Goal: Task Accomplishment & Management: Manage account settings

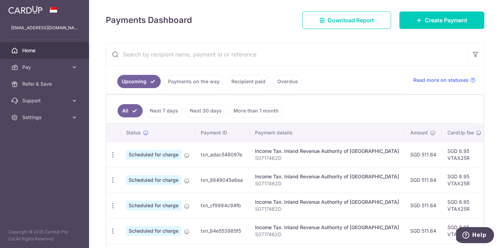
scroll to position [92, 0]
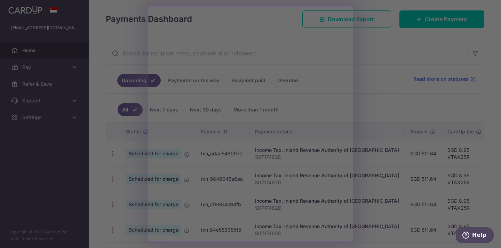
click at [380, 98] on div at bounding box center [252, 125] width 505 height 250
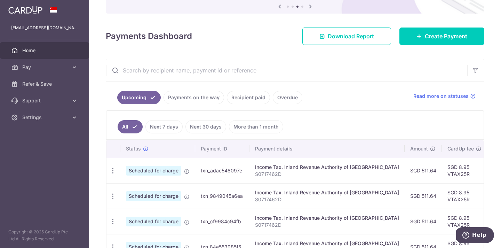
scroll to position [0, 0]
click at [37, 85] on span "Refer & Save" at bounding box center [45, 83] width 46 height 7
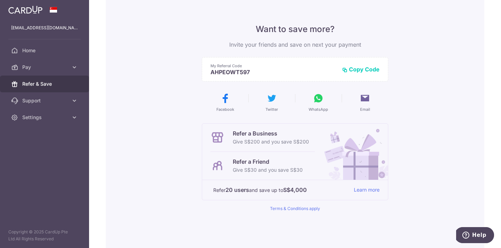
scroll to position [46, 0]
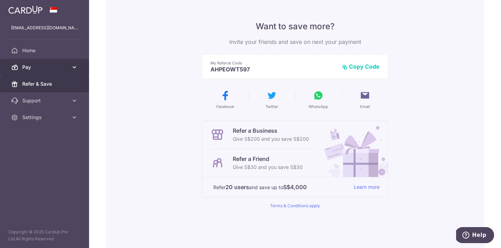
click at [35, 68] on span "Pay" at bounding box center [45, 67] width 46 height 7
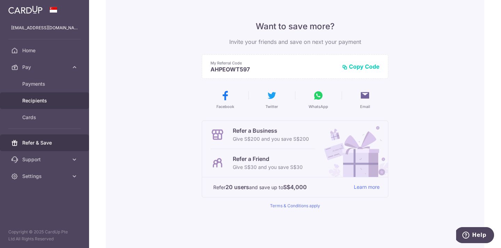
click at [34, 103] on span "Recipients" at bounding box center [45, 100] width 46 height 7
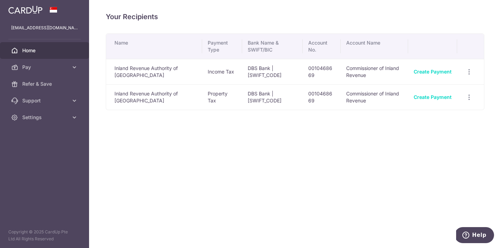
click at [35, 51] on span "Home" at bounding box center [45, 50] width 46 height 7
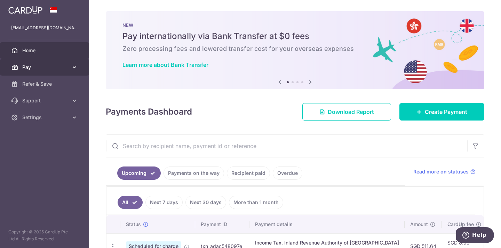
click at [26, 71] on link "Pay" at bounding box center [44, 67] width 89 height 17
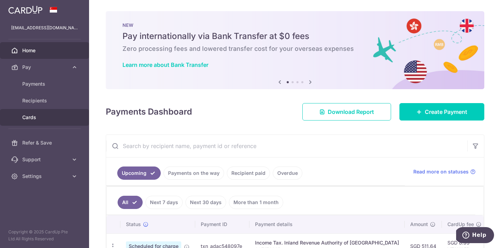
click at [25, 117] on span "Cards" at bounding box center [45, 117] width 46 height 7
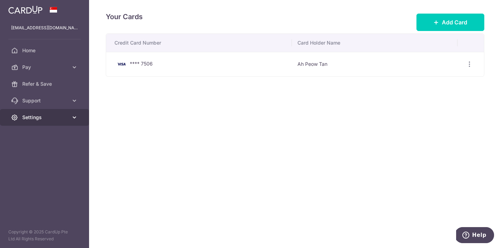
click at [27, 116] on span "Settings" at bounding box center [45, 117] width 46 height 7
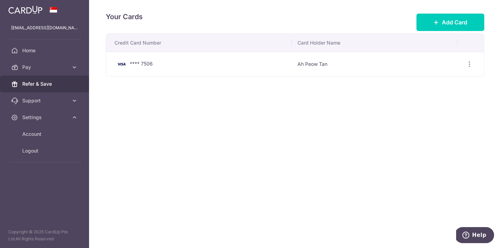
click at [29, 85] on span "Refer & Save" at bounding box center [45, 83] width 46 height 7
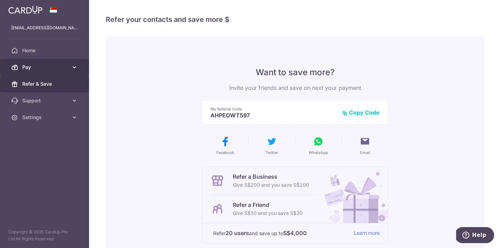
click at [29, 67] on span "Pay" at bounding box center [45, 67] width 46 height 7
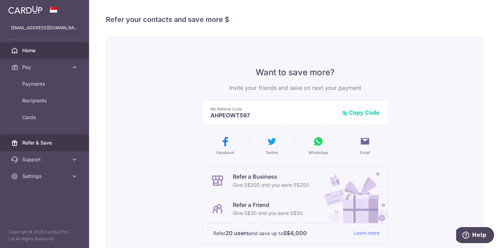
click at [29, 51] on span "Home" at bounding box center [45, 50] width 46 height 7
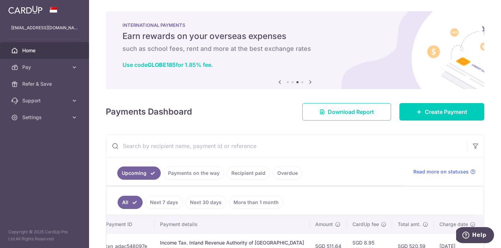
click at [33, 49] on span "Home" at bounding box center [45, 50] width 46 height 7
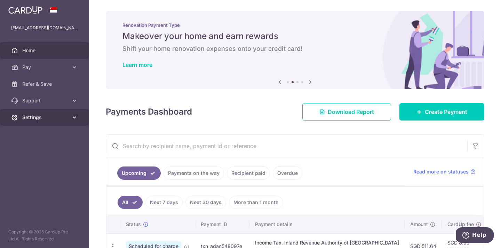
click at [31, 115] on span "Settings" at bounding box center [45, 117] width 46 height 7
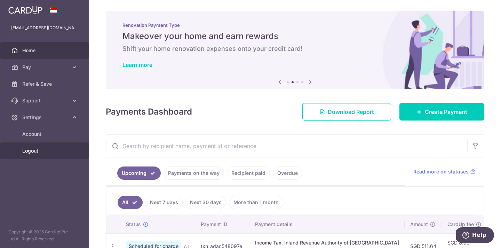
click at [33, 153] on span "Logout" at bounding box center [45, 150] width 46 height 7
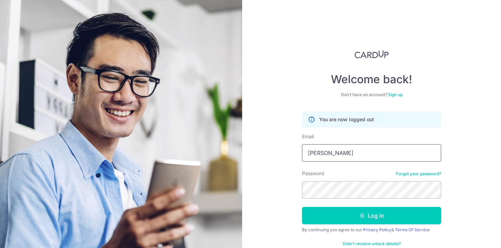
type input "[EMAIL_ADDRESS][DOMAIN_NAME]"
click at [370, 215] on button "Log in" at bounding box center [371, 214] width 139 height 17
